Goal: Transaction & Acquisition: Purchase product/service

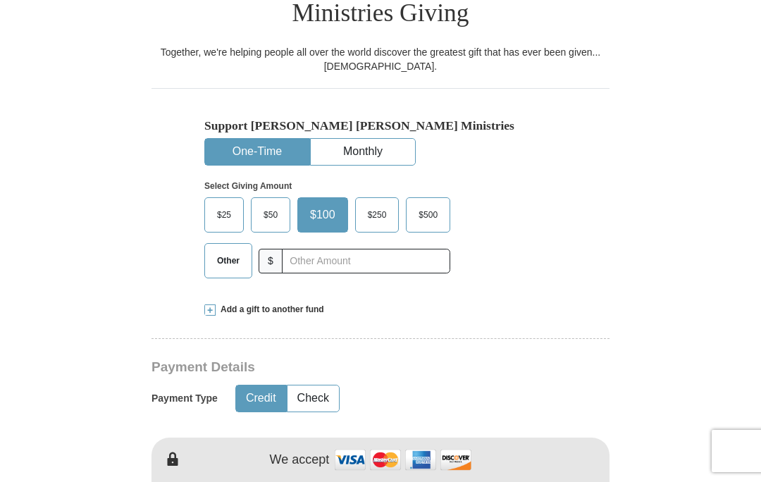
scroll to position [363, 0]
click at [216, 304] on span "Add a gift to another fund" at bounding box center [270, 310] width 109 height 12
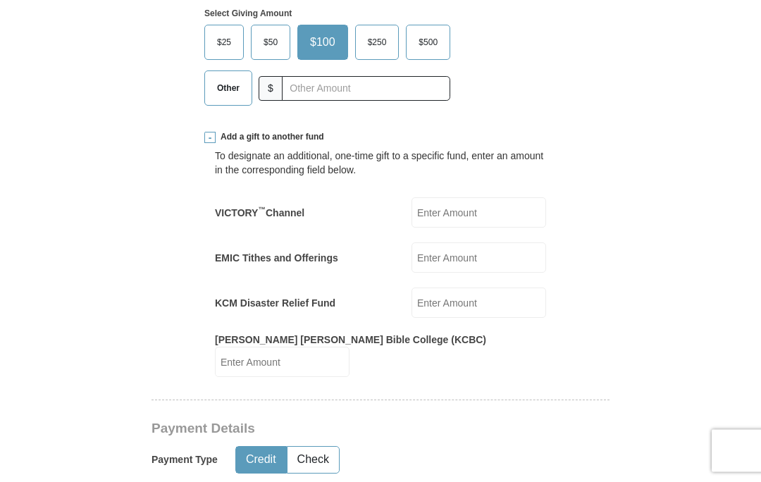
scroll to position [536, 0]
click at [478, 287] on input "KCM Disaster Relief Fund" at bounding box center [479, 302] width 135 height 30
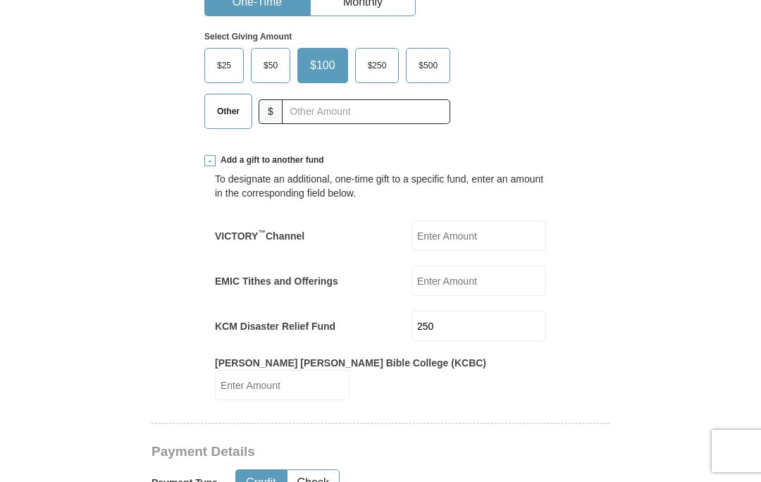
scroll to position [474, 0]
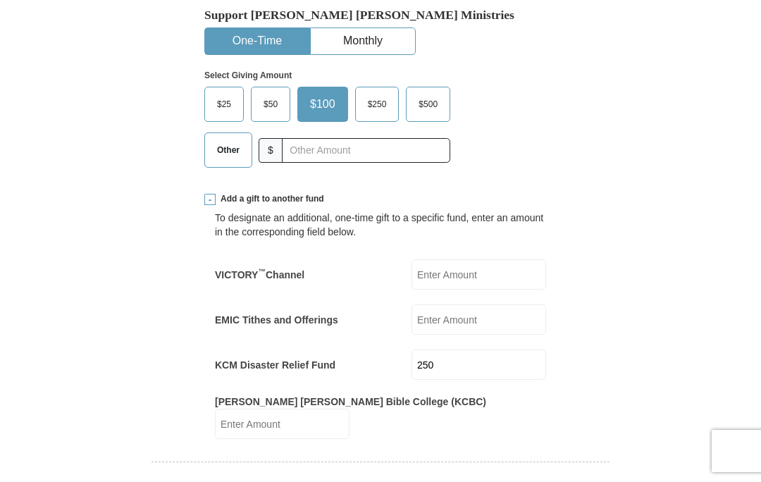
type input "250"
click at [231, 140] on span "Other" at bounding box center [228, 150] width 37 height 21
click at [0, 0] on input "Other" at bounding box center [0, 0] width 0 height 0
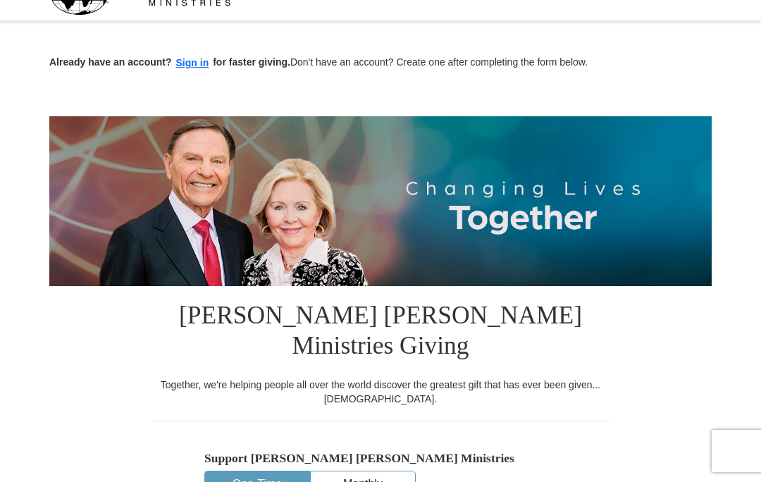
scroll to position [0, 0]
